Goal: Find specific page/section: Find specific page/section

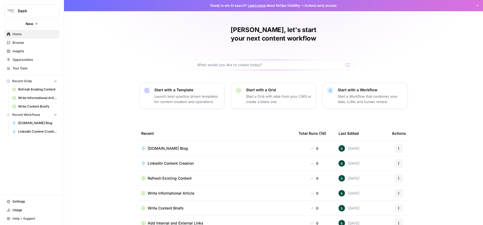
scroll to position [6, 0]
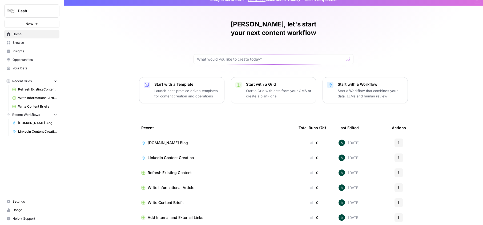
click at [169, 200] on span "Write Content Briefs" at bounding box center [166, 202] width 36 height 5
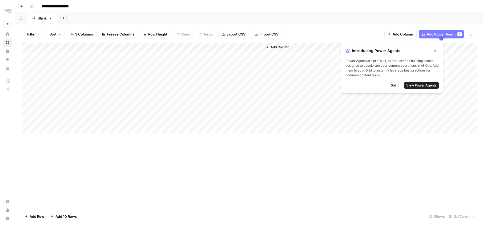
drag, startPoint x: 0, startPoint y: 0, endPoint x: 6, endPoint y: 42, distance: 42.0
click at [6, 42] on icon at bounding box center [7, 42] width 3 height 3
